Goal: Check status: Check status

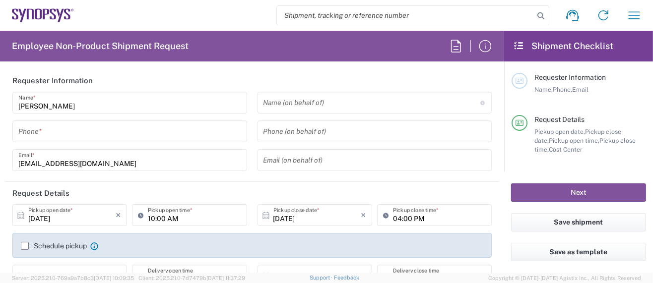
type input "Department"
type input "Delivered at Place"
type input "[GEOGRAPHIC_DATA]"
type input "US01, SG, MSIP2, R&D 510464"
type input "[US_STATE]"
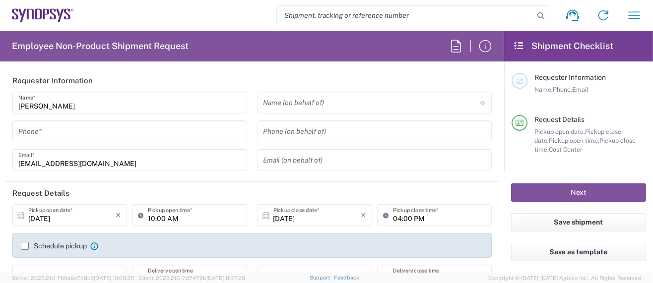
type input "[GEOGRAPHIC_DATA]"
type input "Hillsboro US03"
click at [628, 15] on icon "button" at bounding box center [634, 15] width 16 height 16
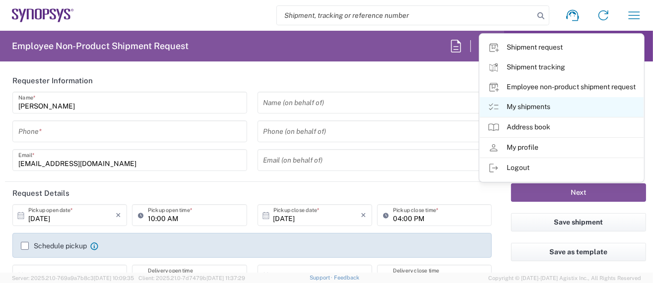
click at [517, 108] on link "My shipments" at bounding box center [562, 107] width 164 height 20
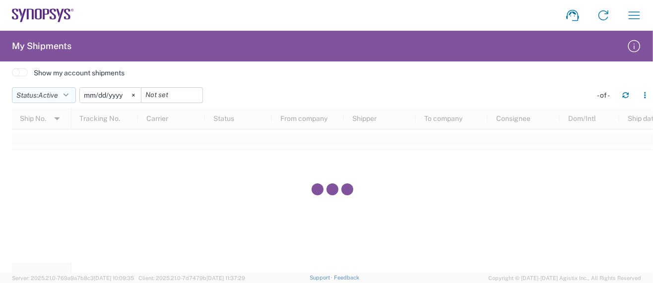
click at [68, 94] on icon "button" at bounding box center [66, 95] width 5 height 7
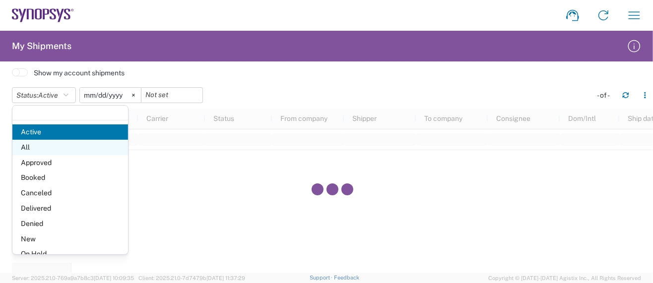
click at [28, 147] on span "All" at bounding box center [70, 147] width 116 height 15
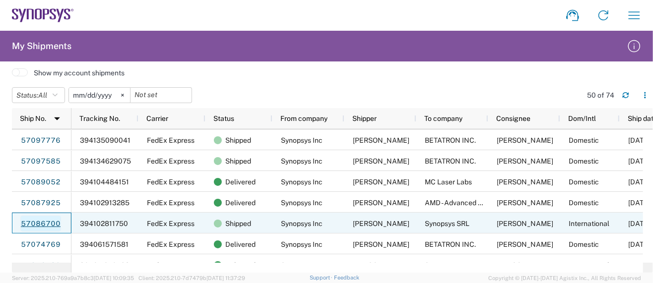
click at [51, 223] on link "57086700" at bounding box center [40, 224] width 41 height 16
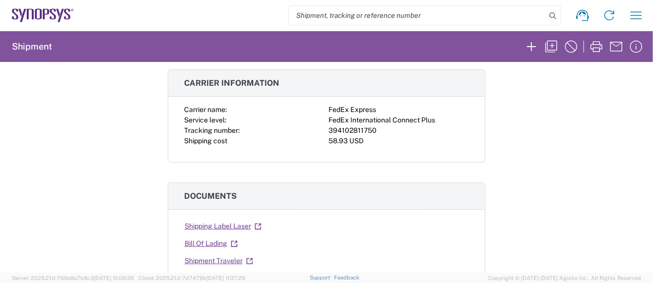
scroll to position [132, 0]
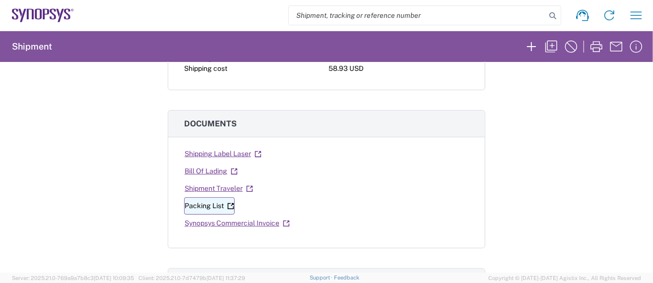
click at [202, 204] on link "Packing List" at bounding box center [209, 205] width 51 height 17
